Goal: Task Accomplishment & Management: Use online tool/utility

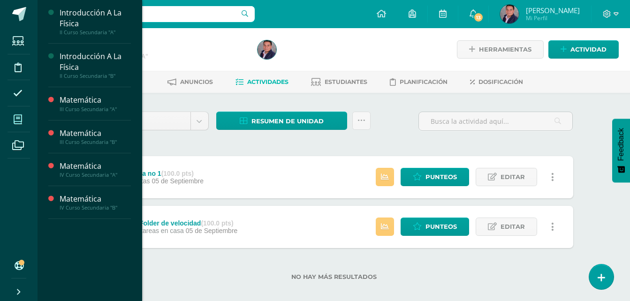
click at [17, 117] on icon at bounding box center [18, 119] width 8 height 9
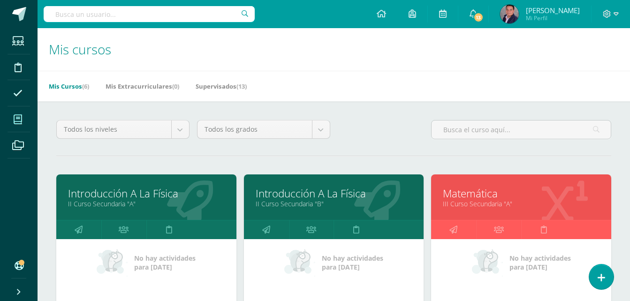
click at [288, 196] on link "Introducción A La Física" at bounding box center [334, 193] width 157 height 15
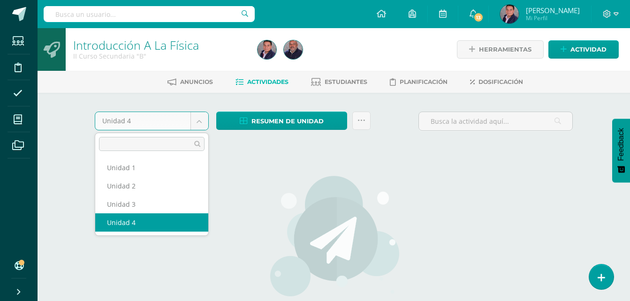
click at [200, 123] on body "Estudiantes Disciplina Asistencia Mis cursos Archivos Soporte Ayuda Reportar un…" at bounding box center [315, 201] width 630 height 403
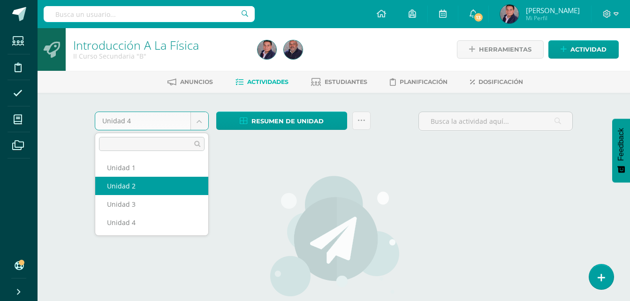
select select "Unidad 2"
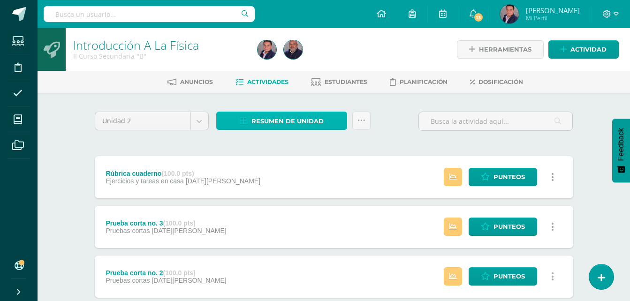
click at [314, 121] on span "Resumen de unidad" at bounding box center [288, 121] width 72 height 17
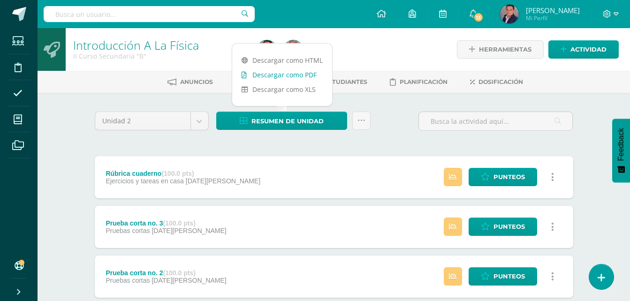
click at [305, 76] on link "Descargar como PDF" at bounding box center [282, 75] width 100 height 15
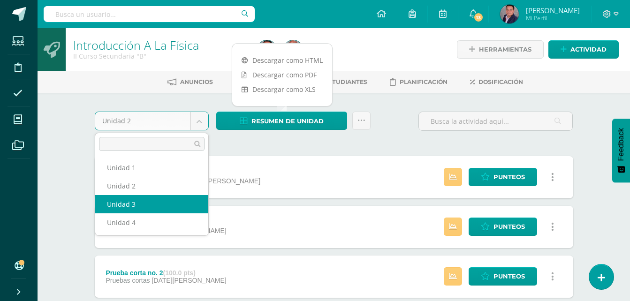
select select "Unidad 3"
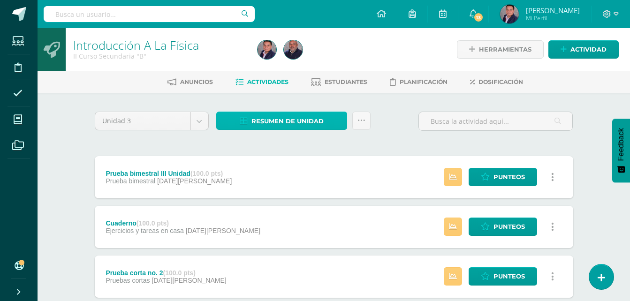
click at [306, 119] on span "Resumen de unidad" at bounding box center [288, 121] width 72 height 17
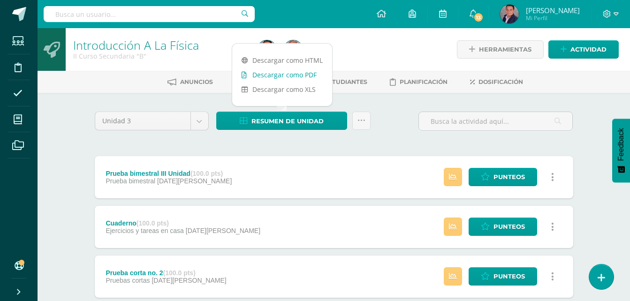
click at [307, 76] on link "Descargar como PDF" at bounding box center [282, 75] width 100 height 15
